Goal: Check status: Check status

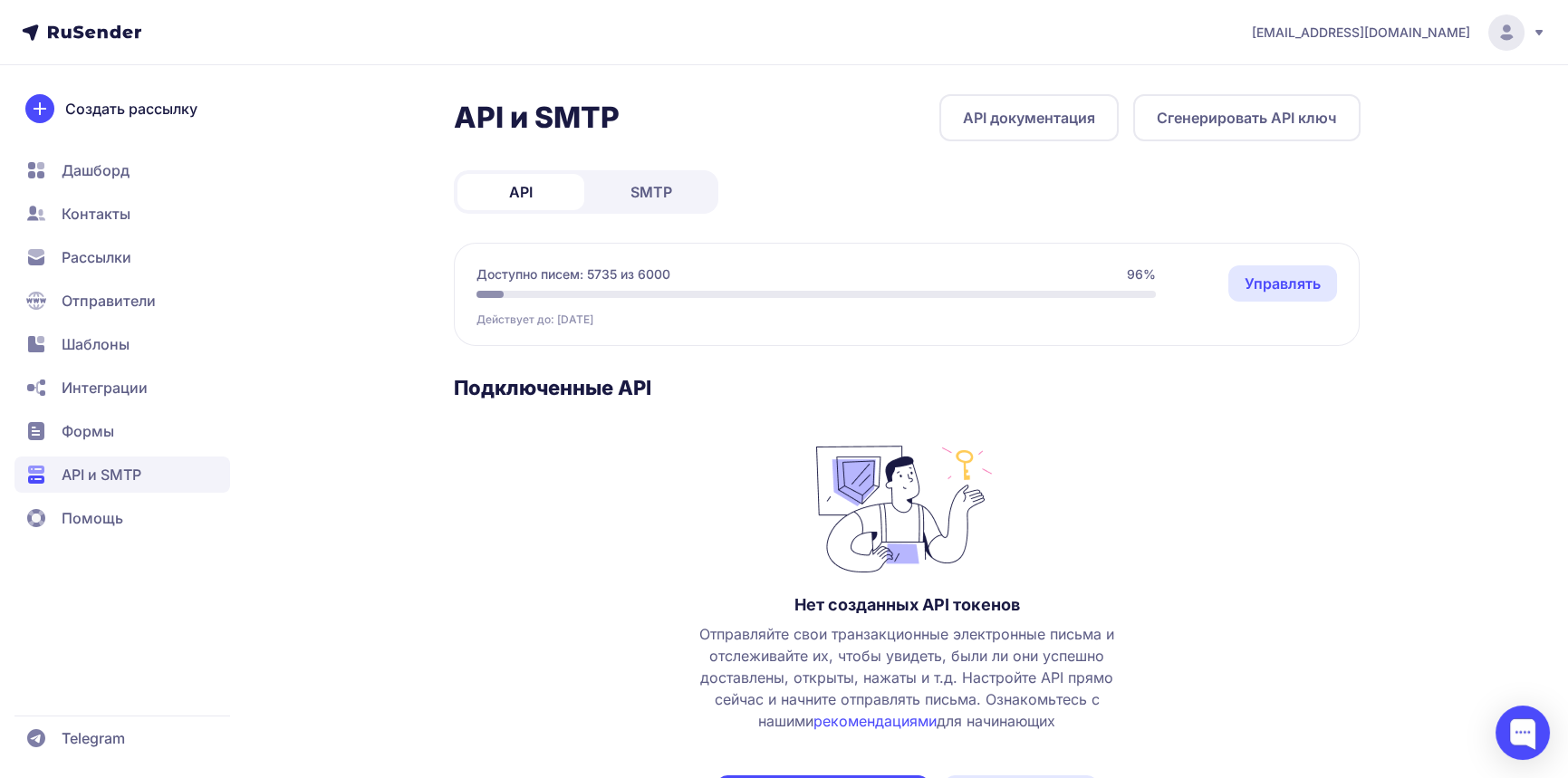
click at [661, 181] on span "SMTP" at bounding box center [651, 192] width 41 height 22
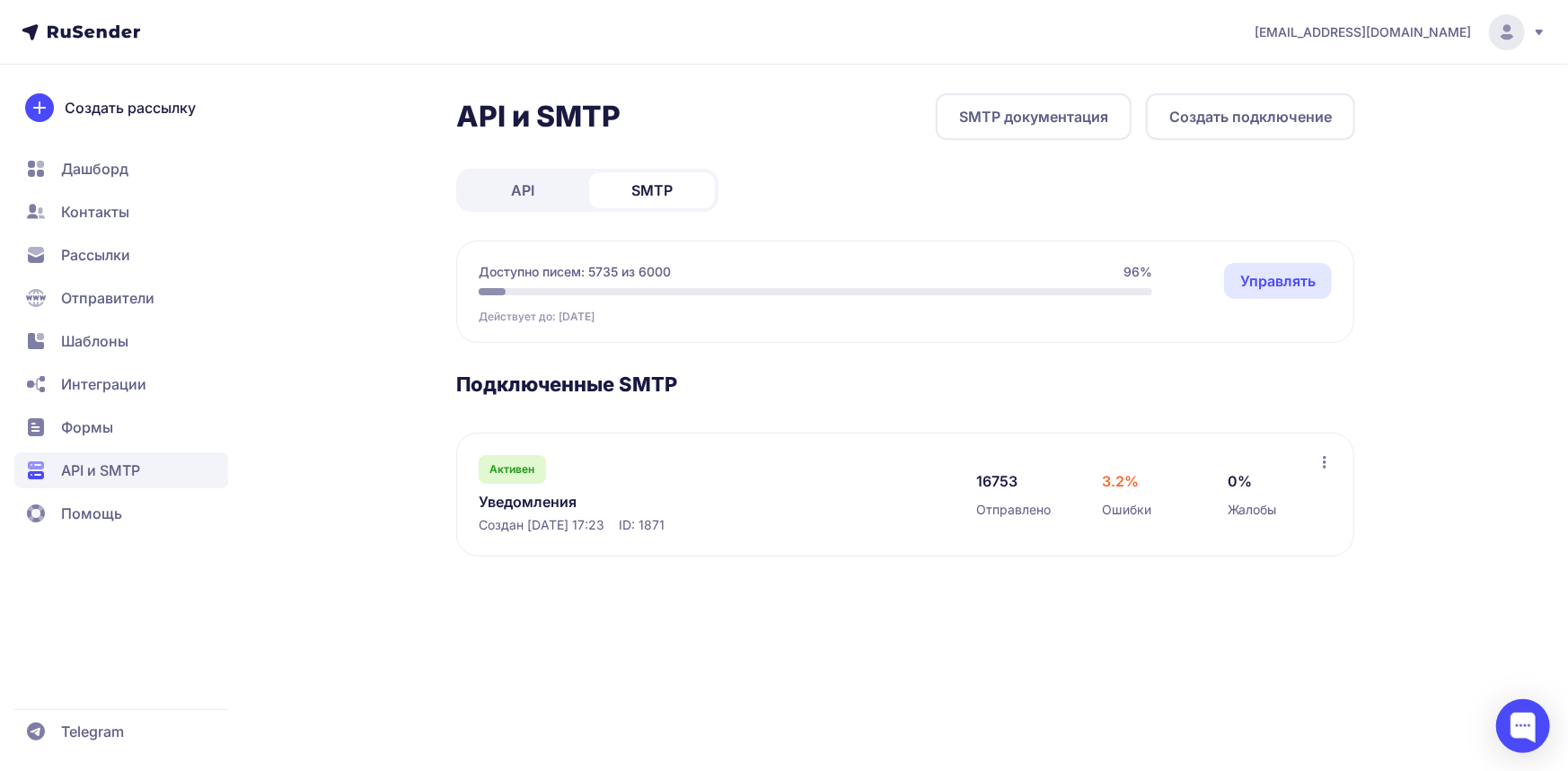
click at [551, 498] on link "Уведомления" at bounding box center [662, 502] width 368 height 21
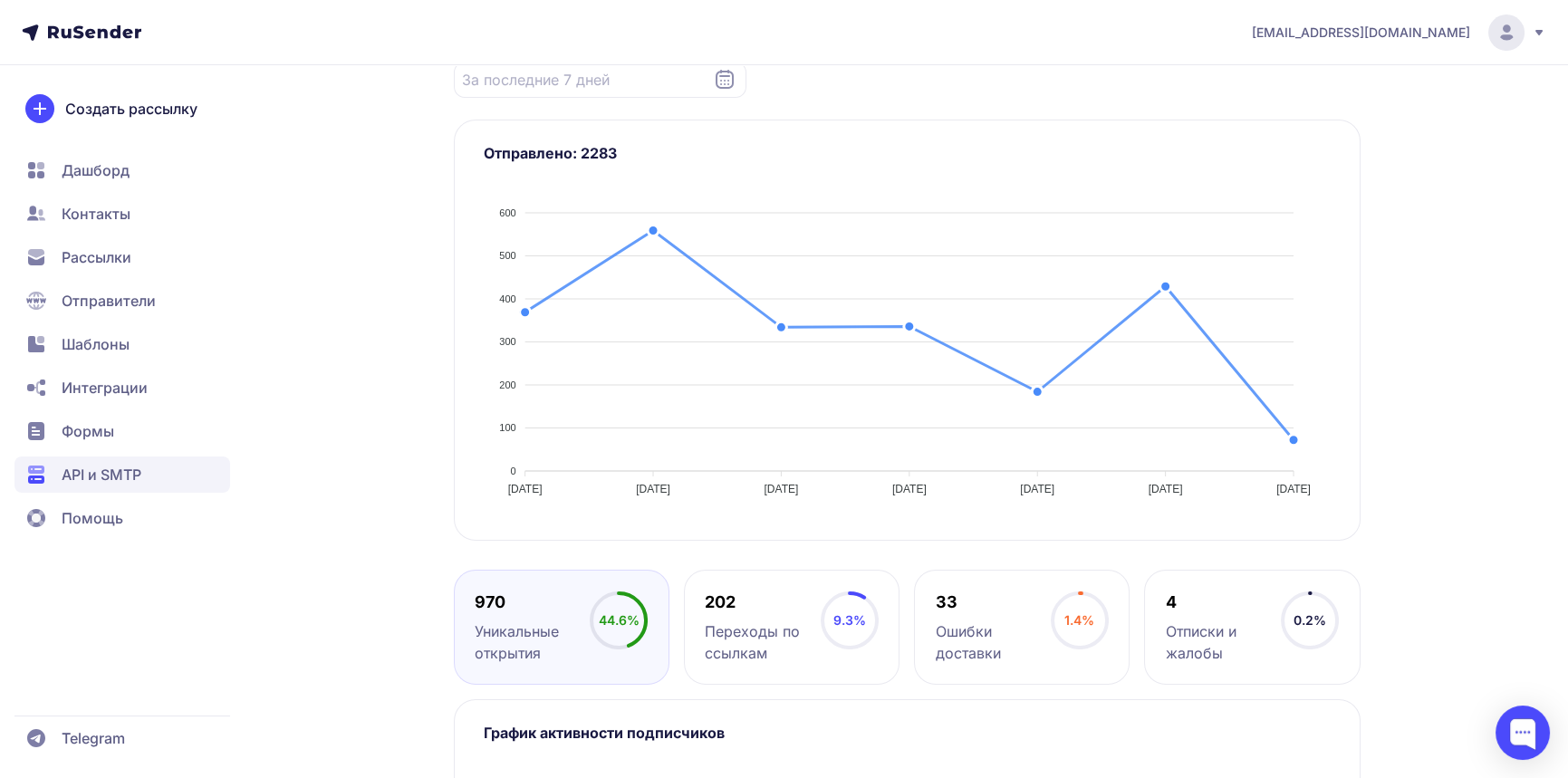
scroll to position [160, 0]
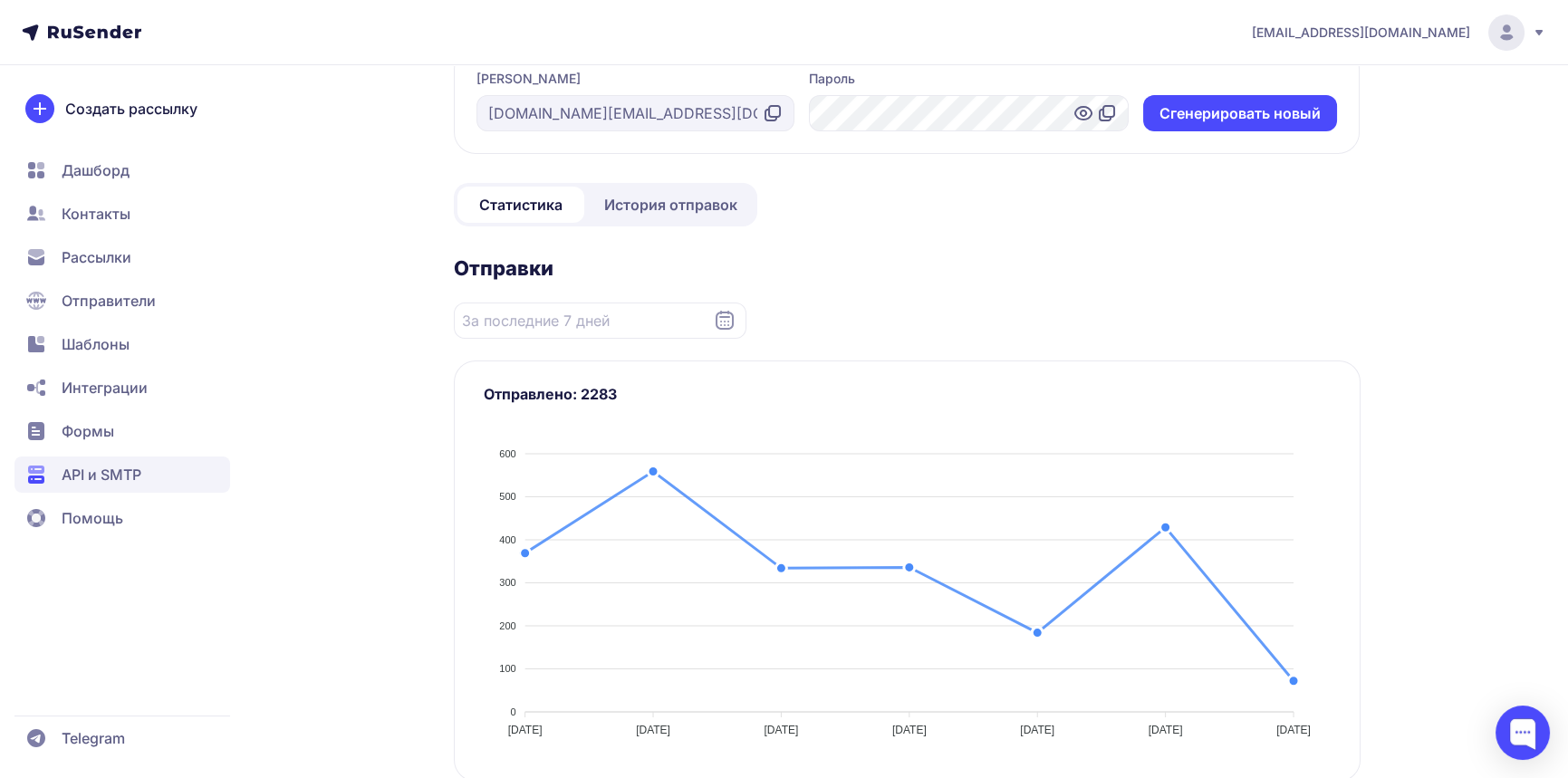
click at [724, 325] on icon at bounding box center [724, 321] width 22 height 22
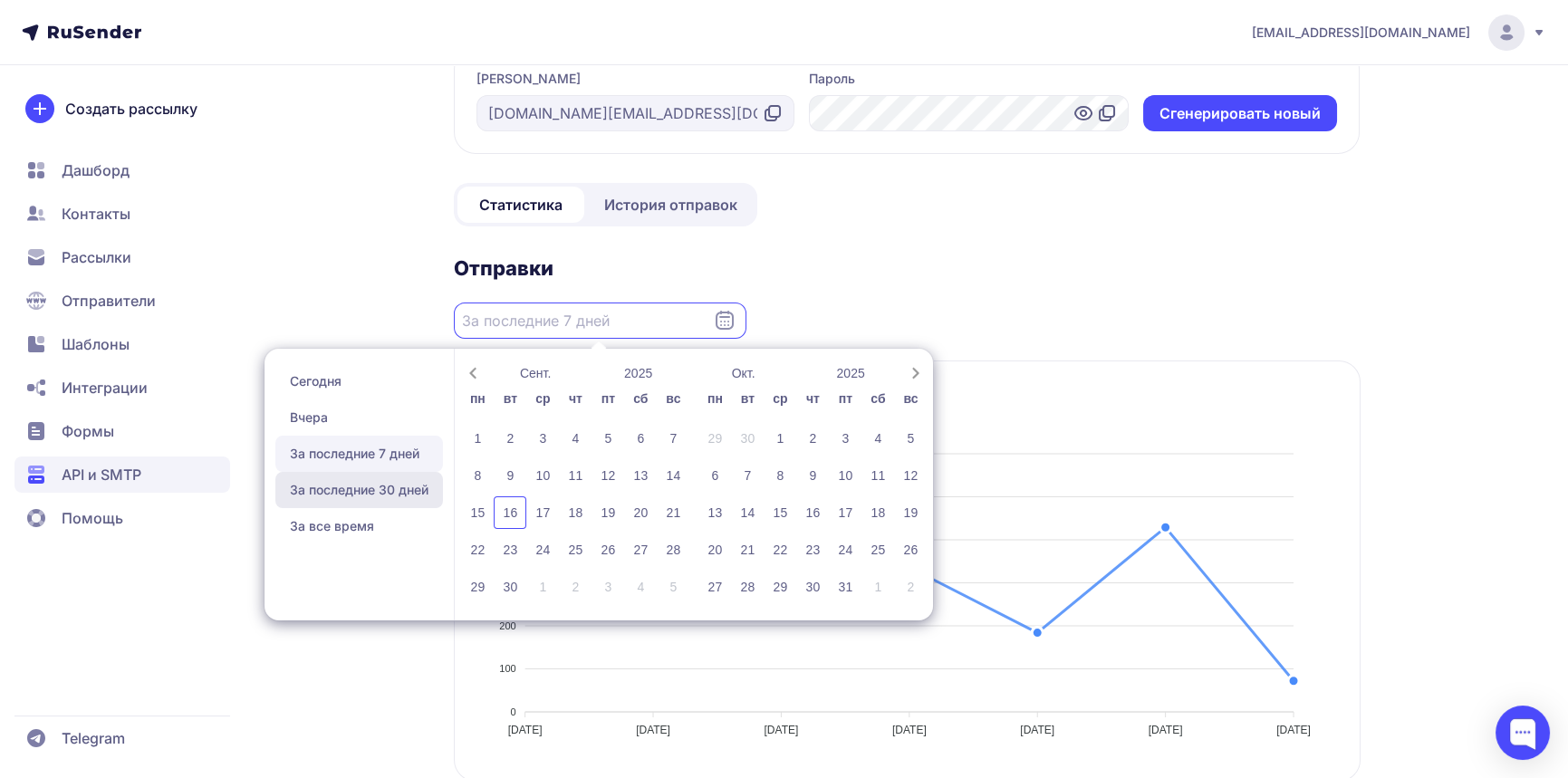
click at [389, 481] on span "За последние 30 дней" at bounding box center [359, 489] width 167 height 36
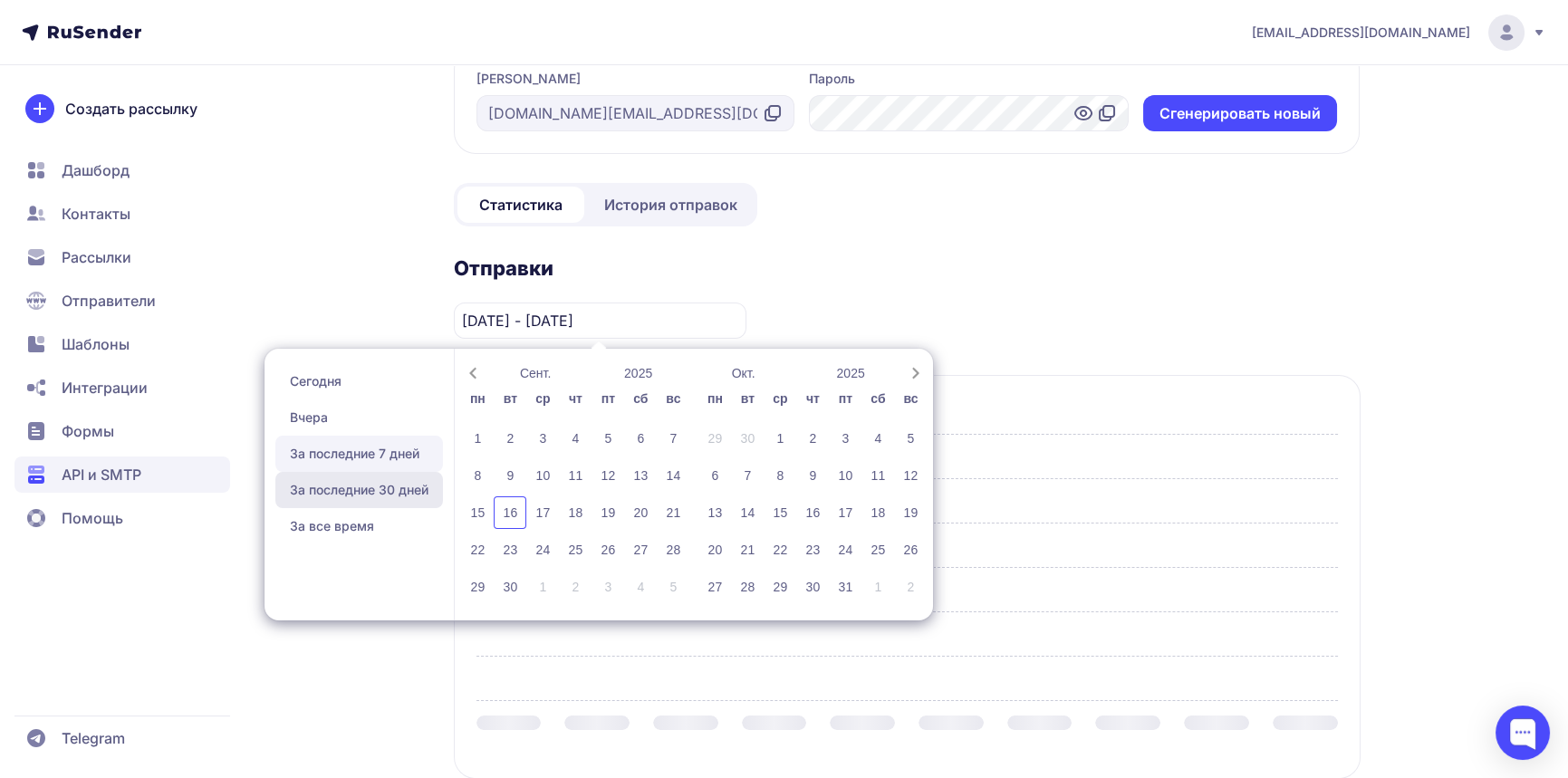
type input "[DATE] - [DATE]"
